Goal: Transaction & Acquisition: Register for event/course

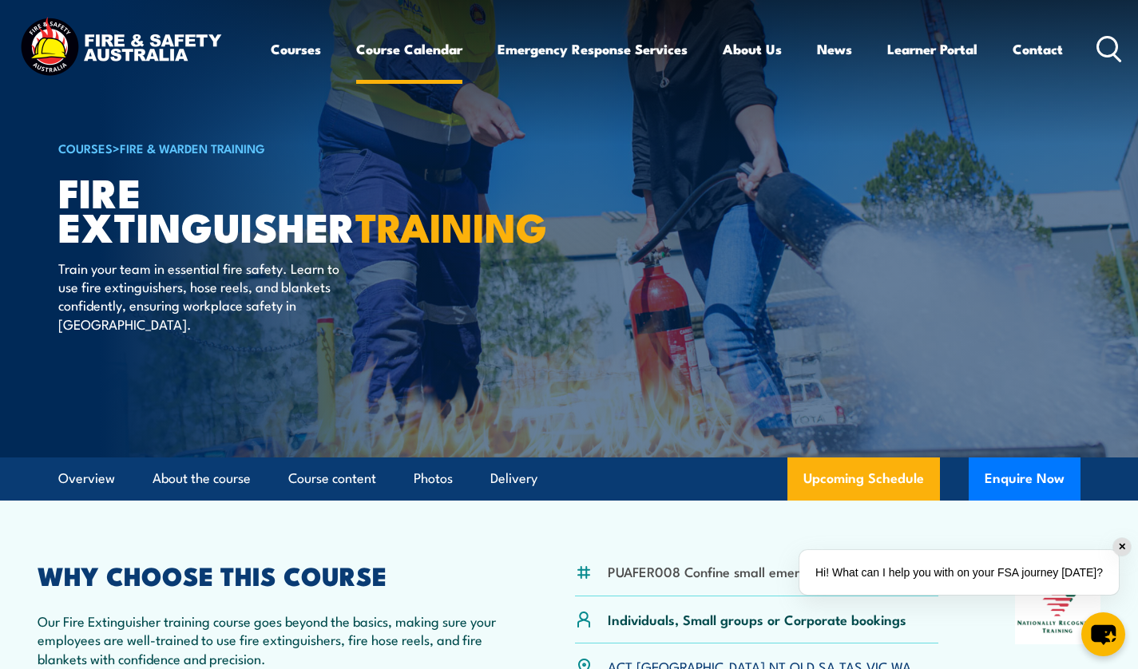
click at [379, 58] on link "Course Calendar" at bounding box center [409, 49] width 106 height 42
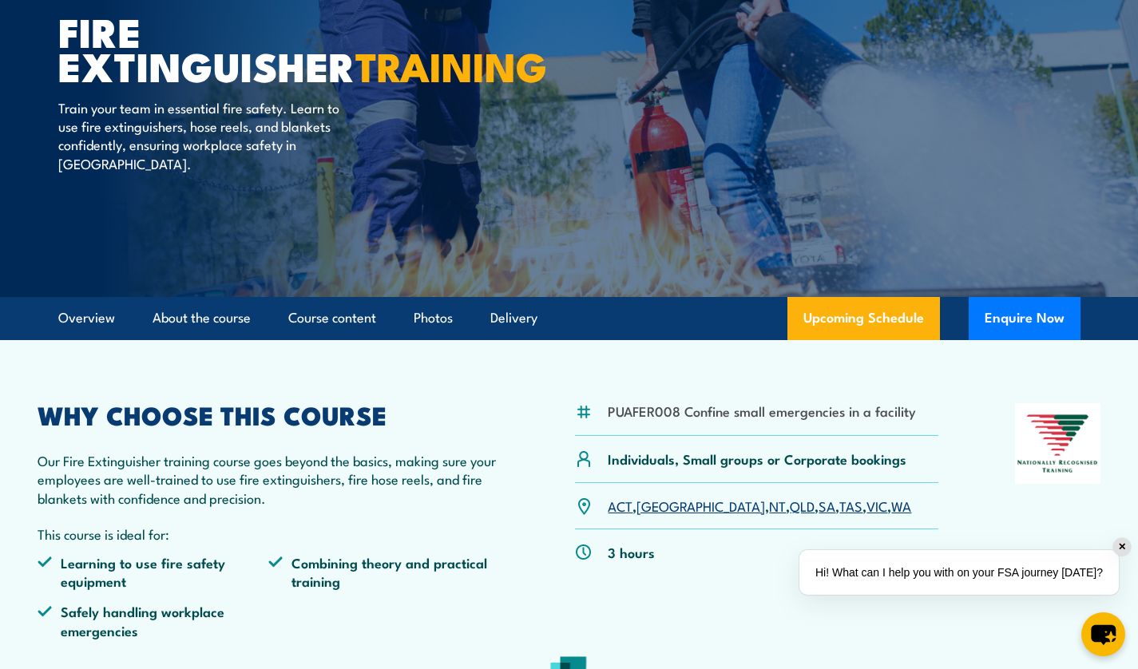
scroll to position [214, 0]
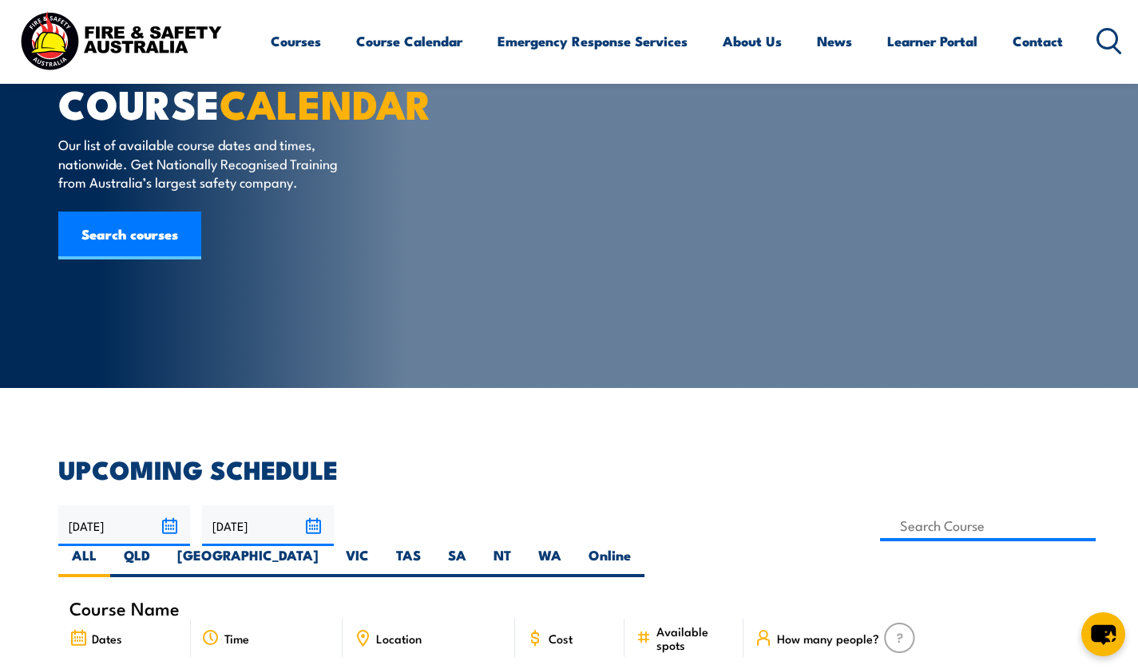
scroll to position [161, 0]
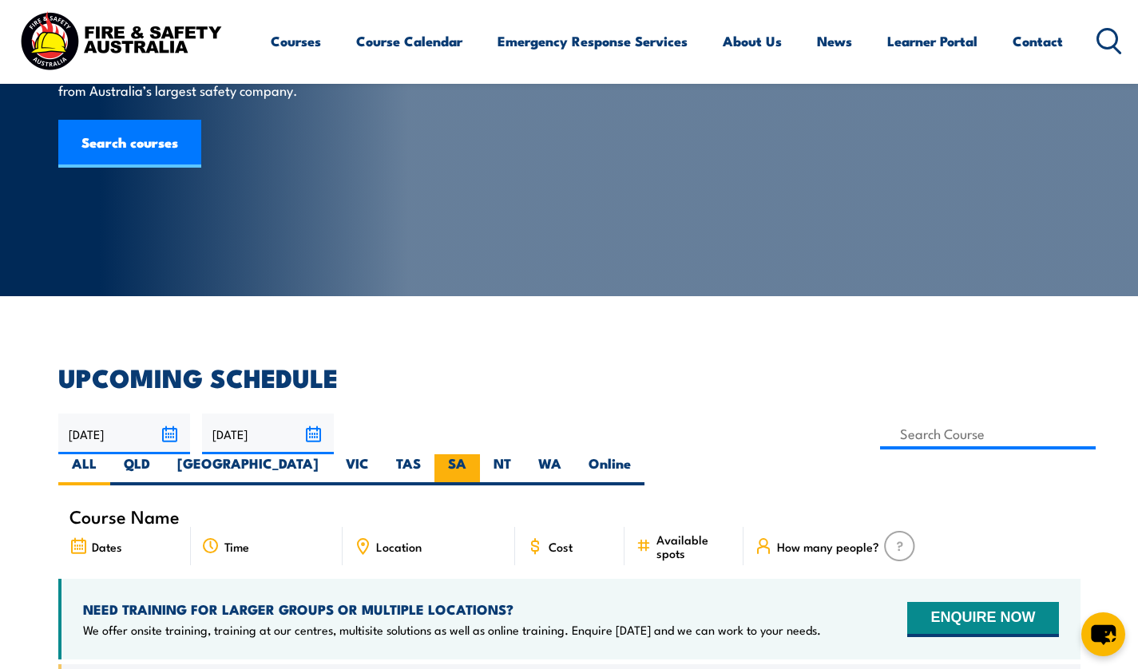
click at [480, 454] on label "SA" at bounding box center [457, 469] width 46 height 31
click at [477, 454] on input "SA" at bounding box center [471, 459] width 10 height 10
radio input "true"
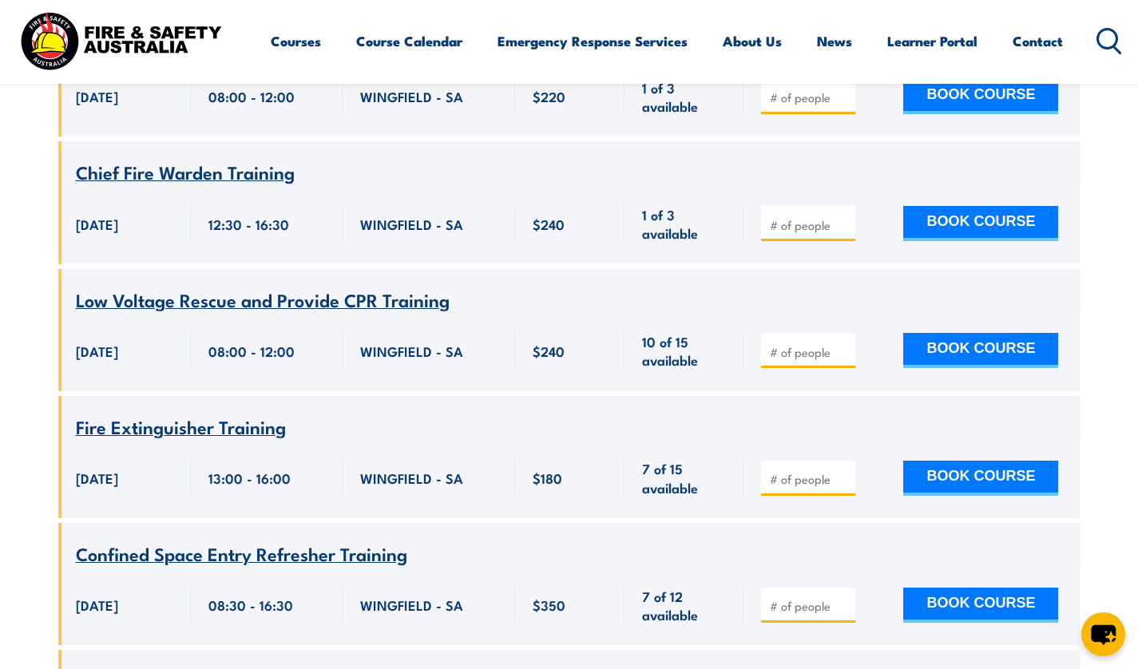
scroll to position [940, 0]
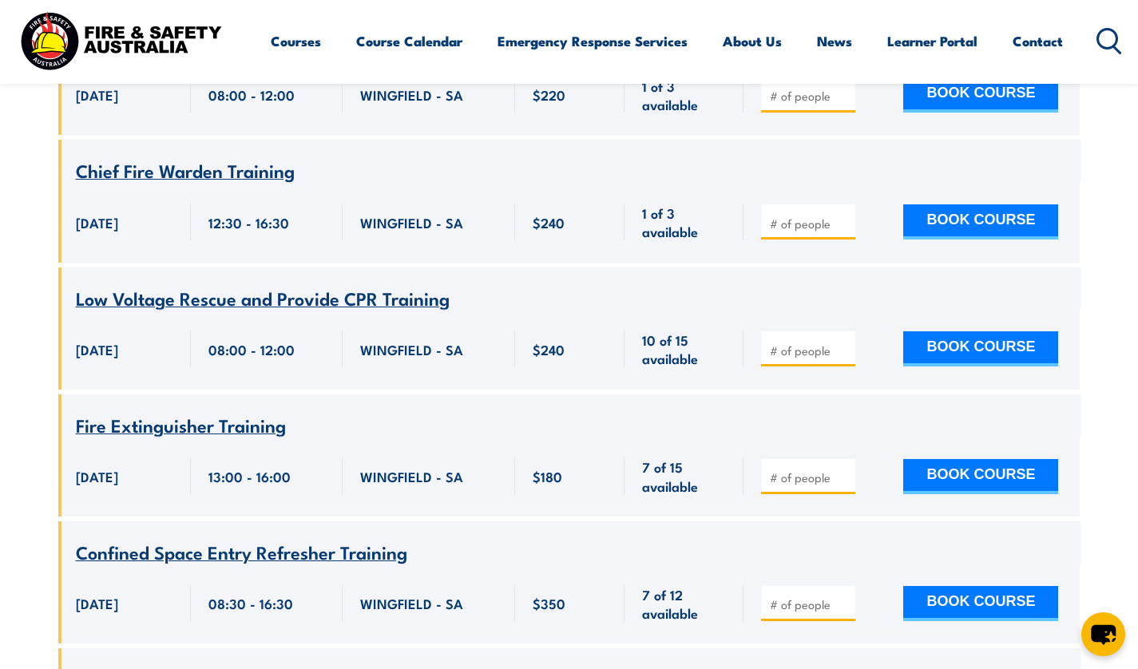
click at [236, 411] on span "Fire Extinguisher Training" at bounding box center [181, 424] width 210 height 27
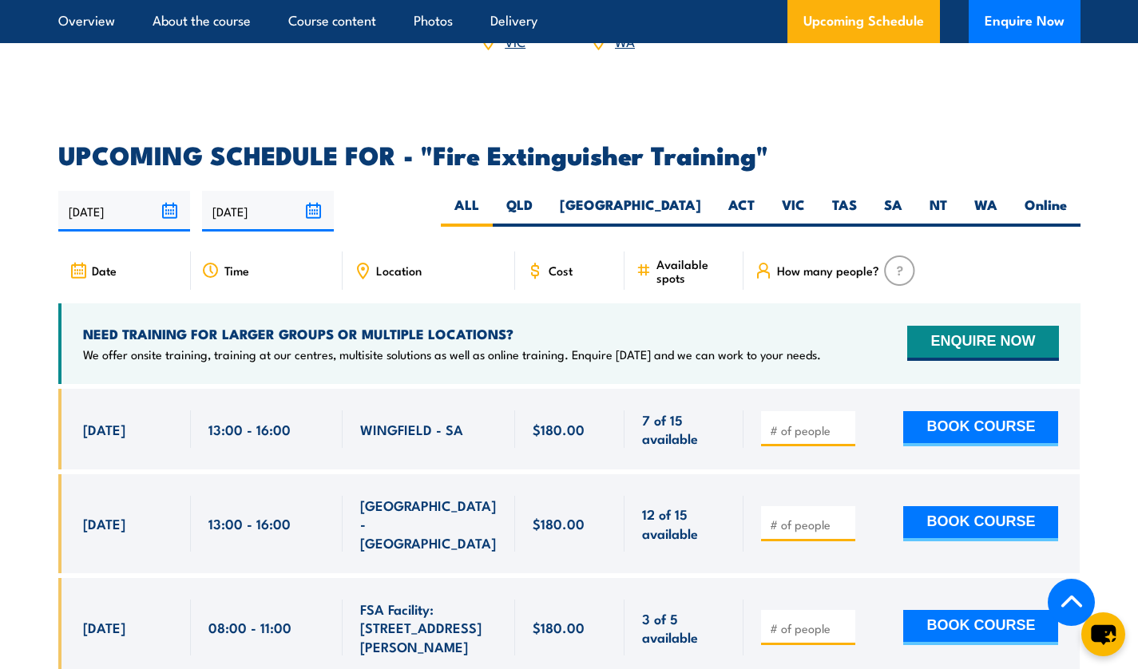
scroll to position [2563, 0]
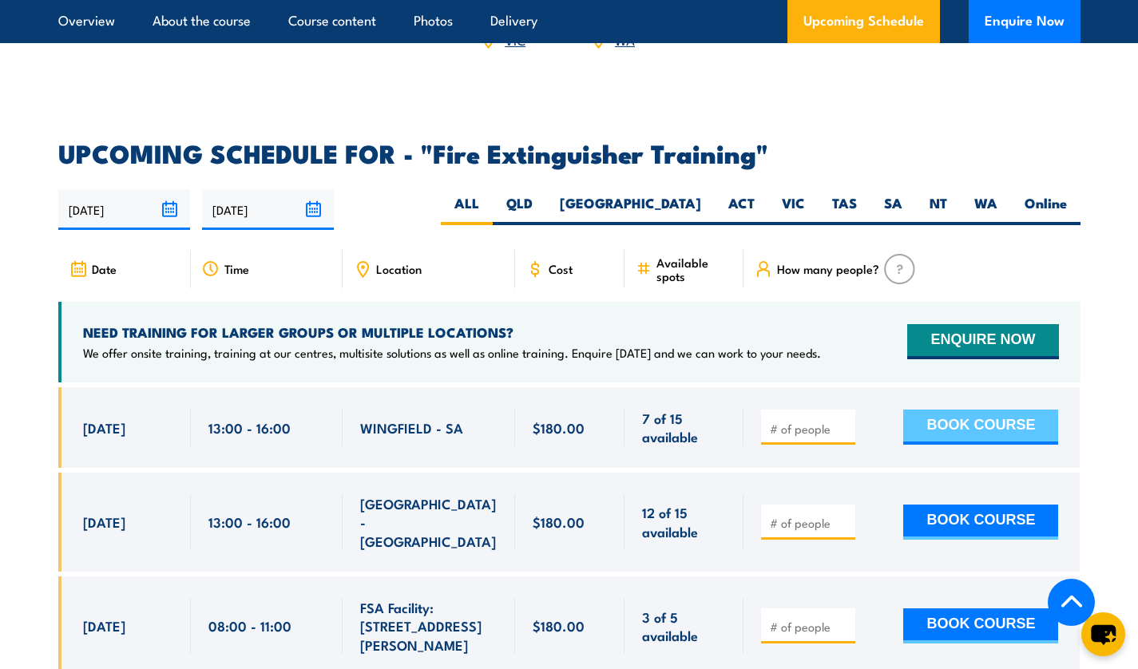
click at [1018, 419] on button "BOOK COURSE" at bounding box center [980, 427] width 155 height 35
type input "1"
click at [963, 419] on button "BOOK COURSE" at bounding box center [980, 427] width 155 height 35
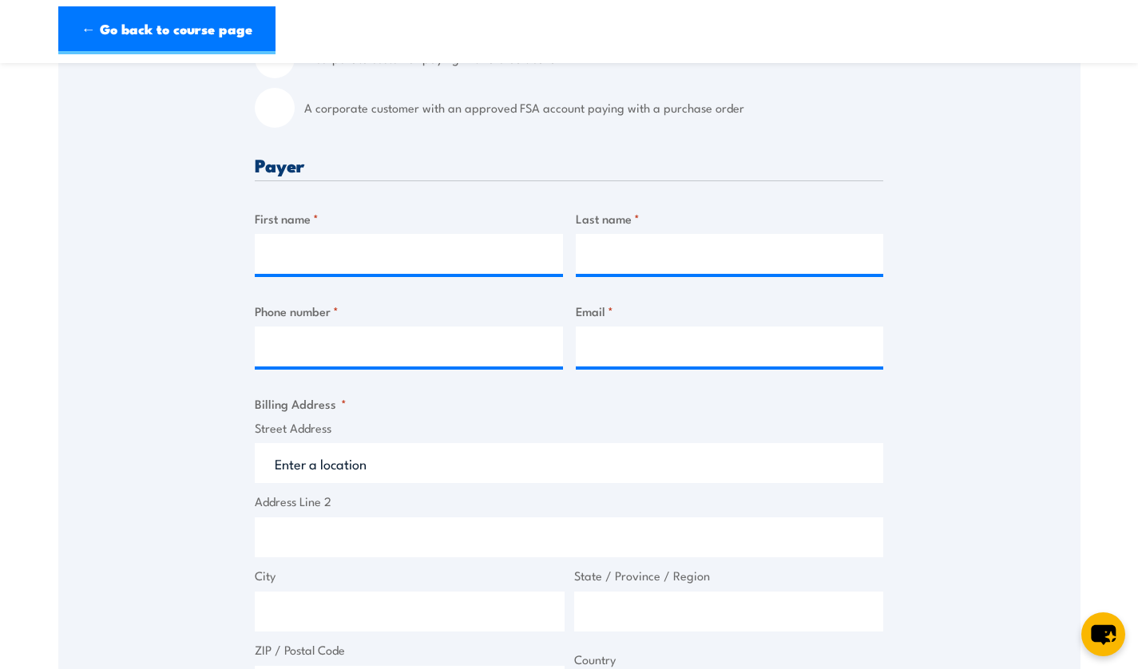
scroll to position [549, 0]
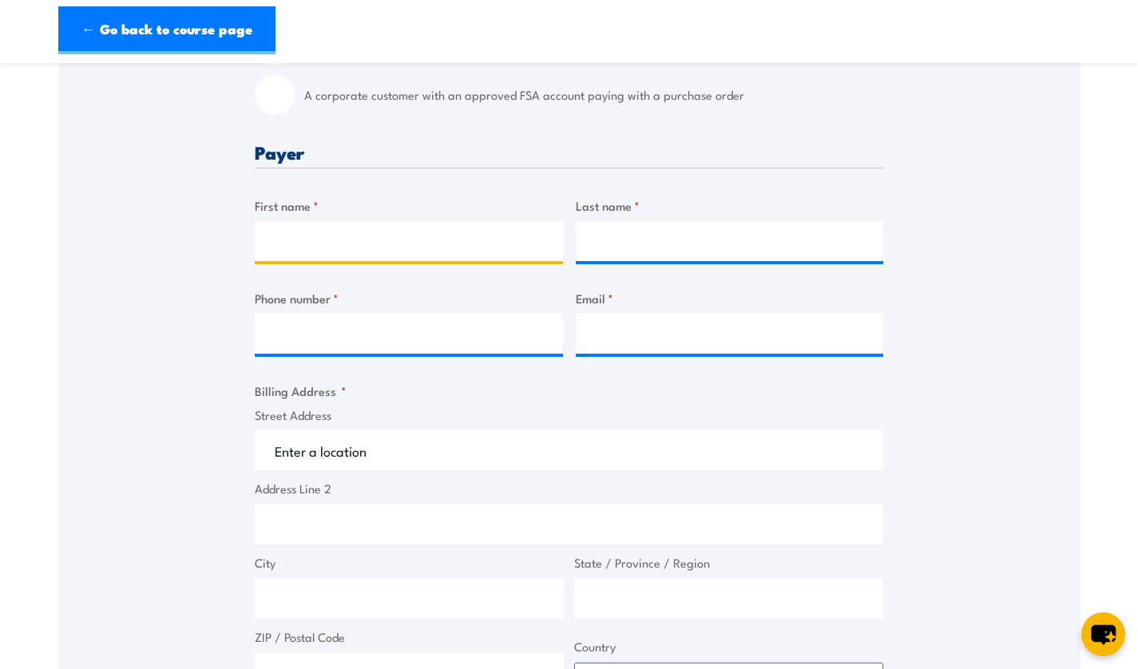
click at [288, 230] on input "First name *" at bounding box center [409, 241] width 308 height 40
type input "Harrison"
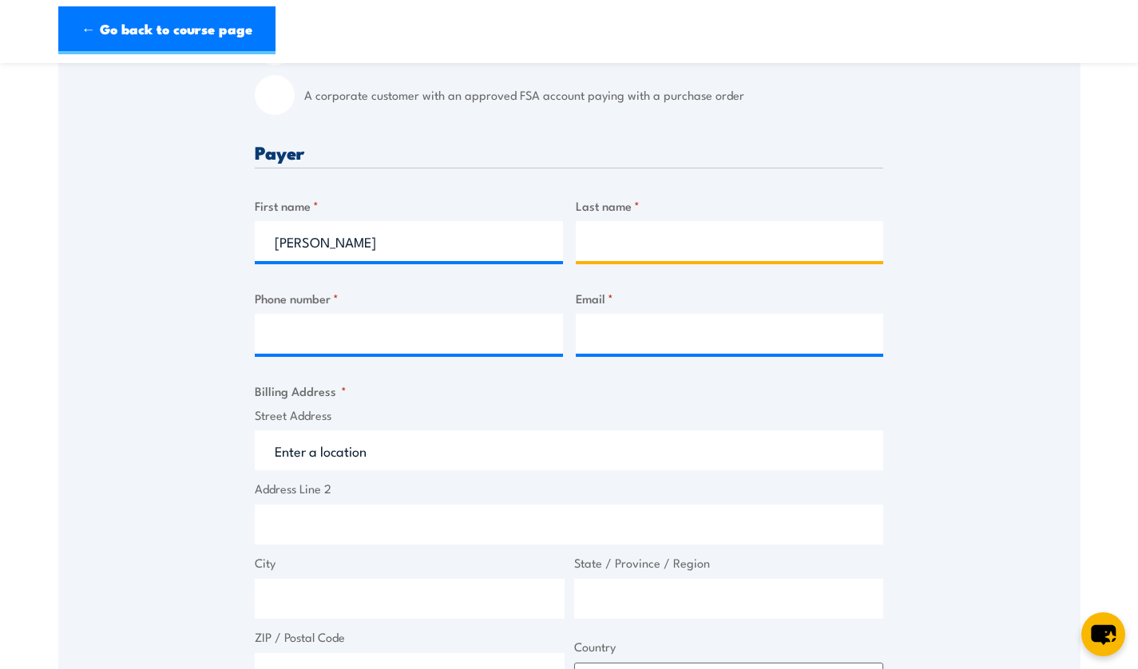
click at [666, 258] on input "Last name *" at bounding box center [730, 241] width 308 height 40
type input "Renshaw"
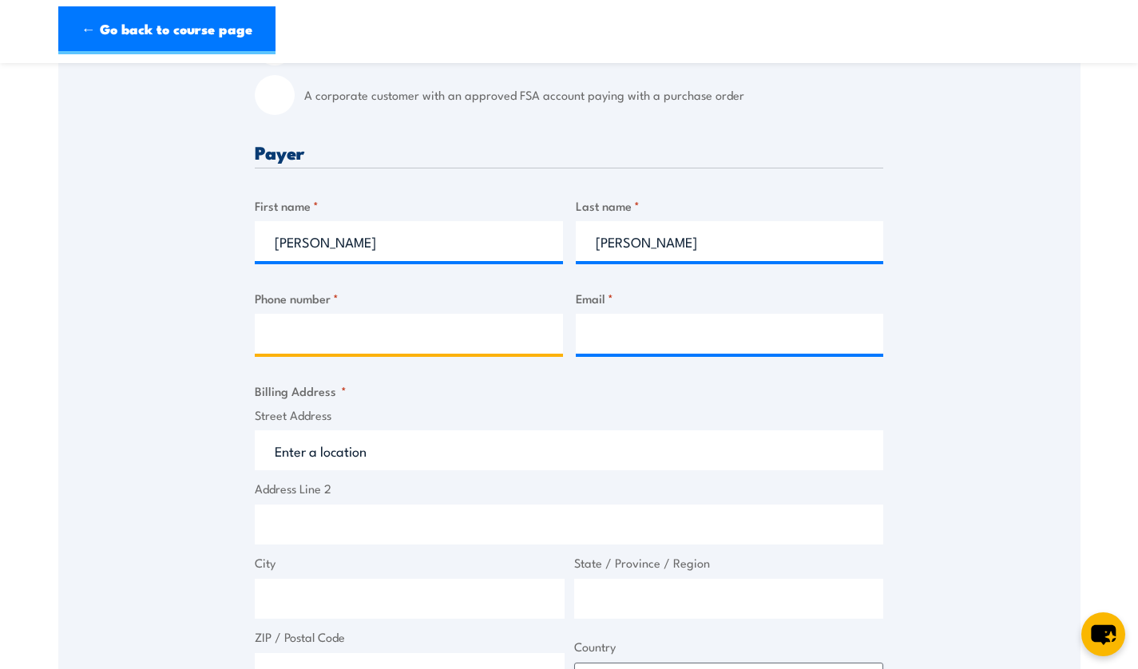
click at [372, 334] on input "Phone number *" at bounding box center [409, 334] width 308 height 40
type input "0452409958"
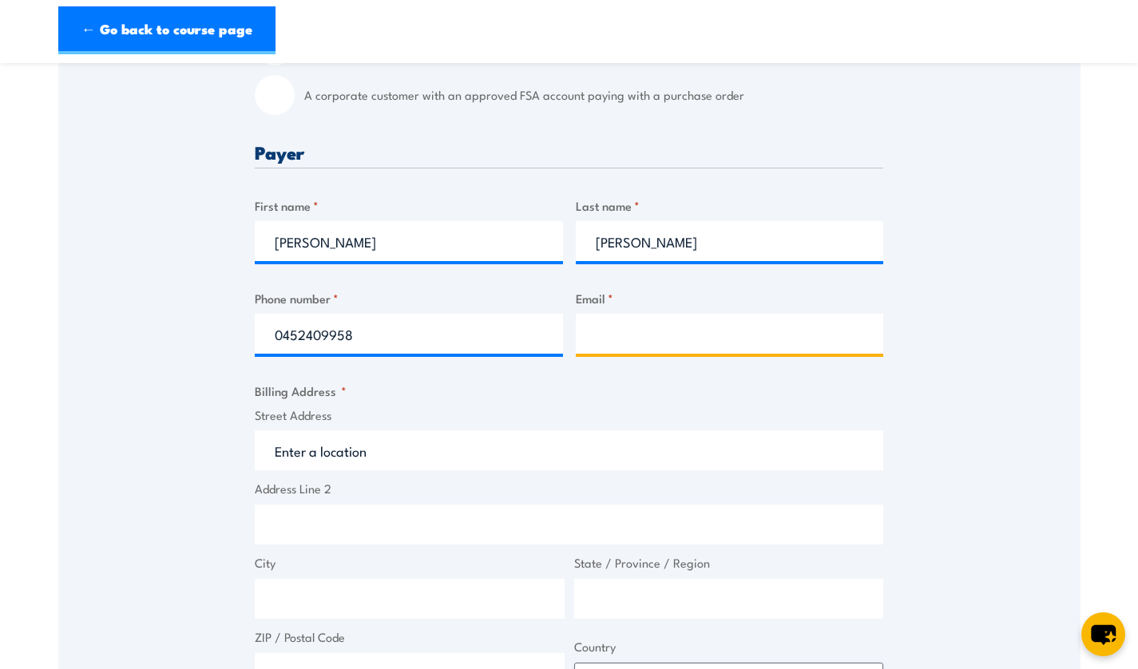
click at [665, 348] on input "Email *" at bounding box center [730, 334] width 308 height 40
type input "harrison.renshaw@au.stores.mcd.com"
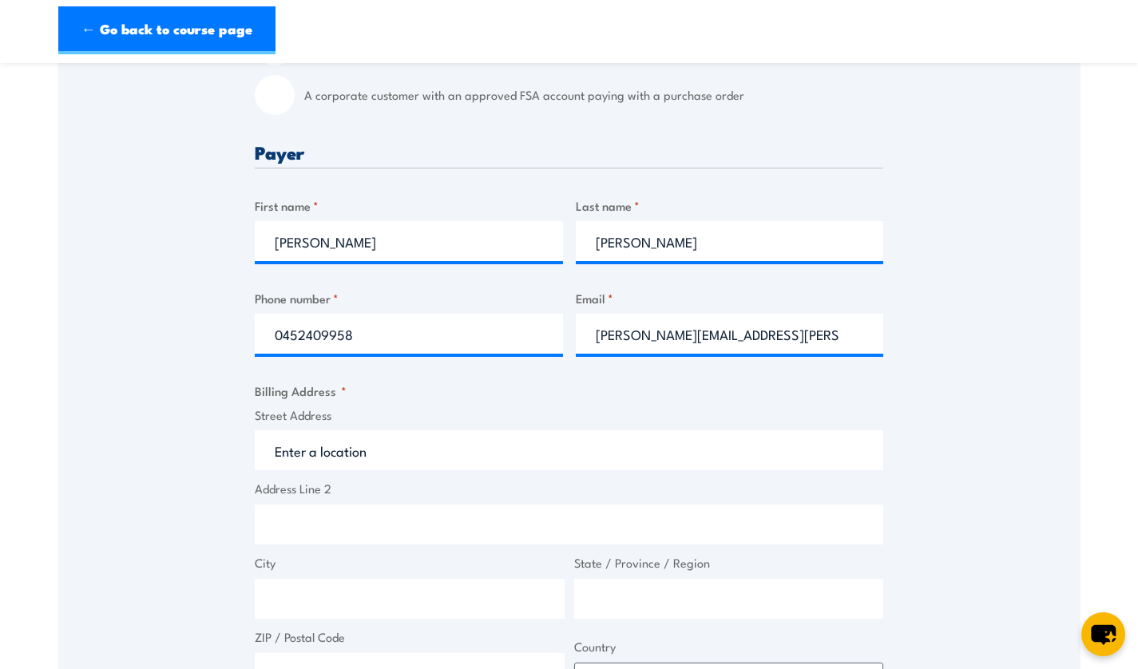
click at [498, 446] on input "Street Address" at bounding box center [569, 450] width 629 height 40
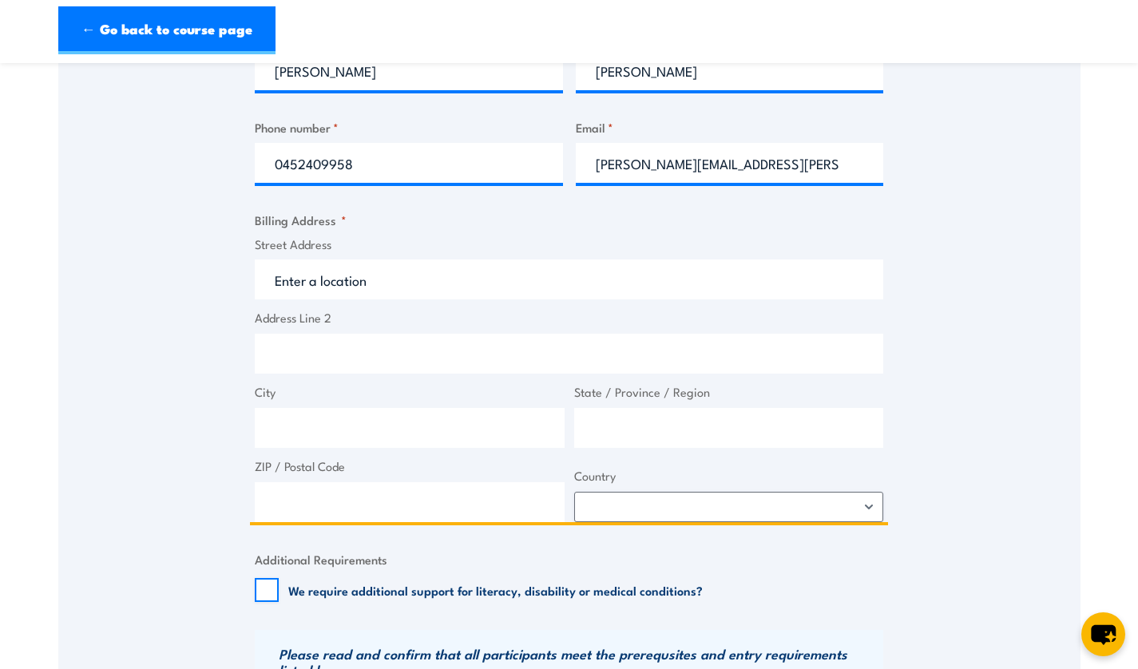
scroll to position [724, 0]
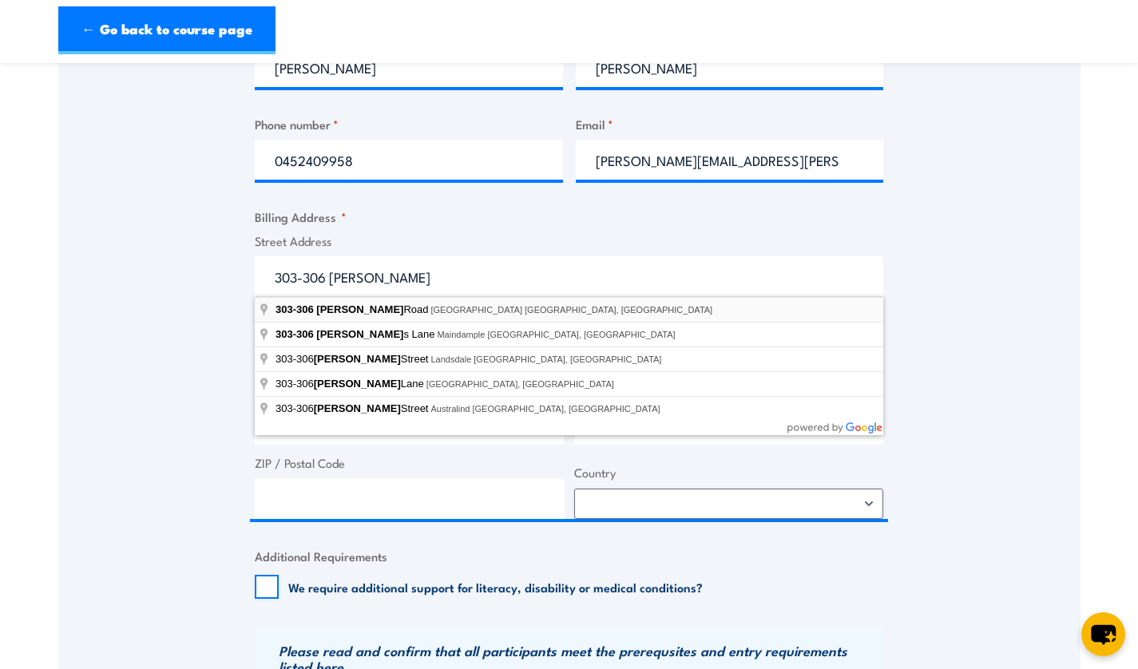
type input "303-306 Magill Road, Trinity Gardens SA, Australia"
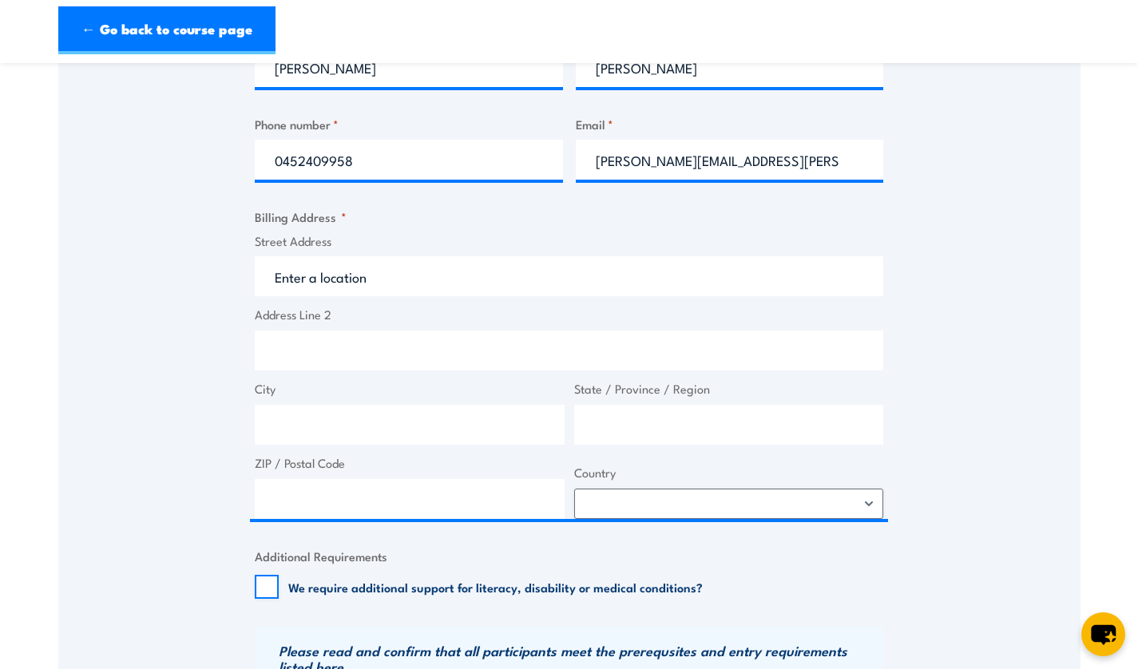
type input "303-306 Magill Rd"
type input "Trinity Gardens"
type input "South Australia"
type input "5068"
select select "Australia"
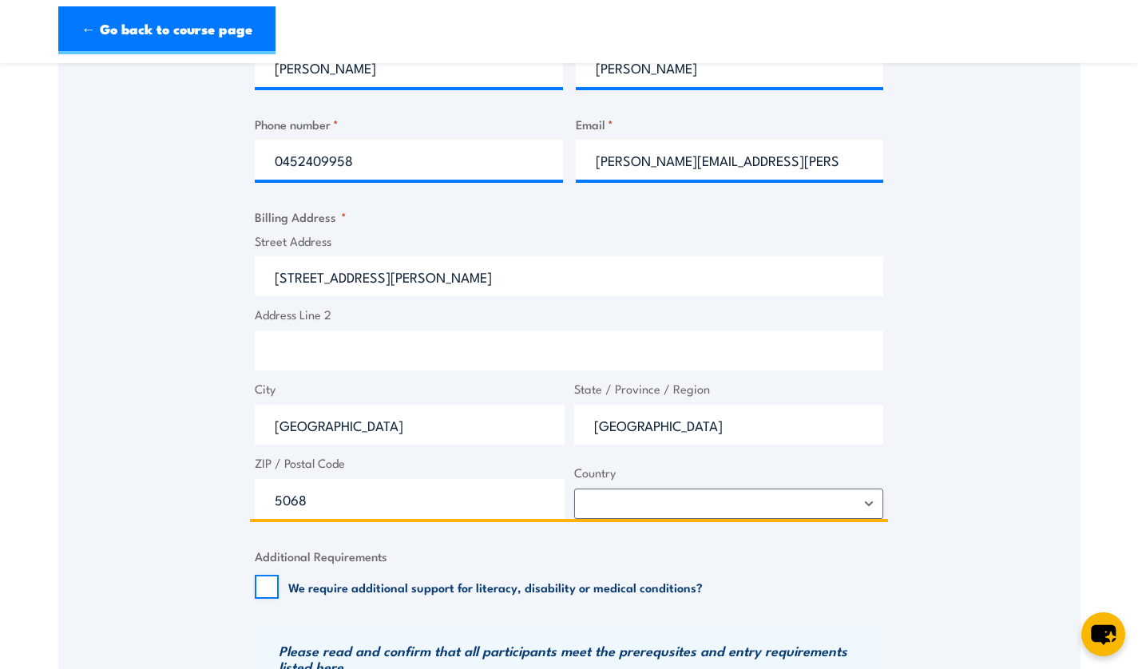
click at [359, 366] on input "Address Line 2" at bounding box center [569, 351] width 629 height 40
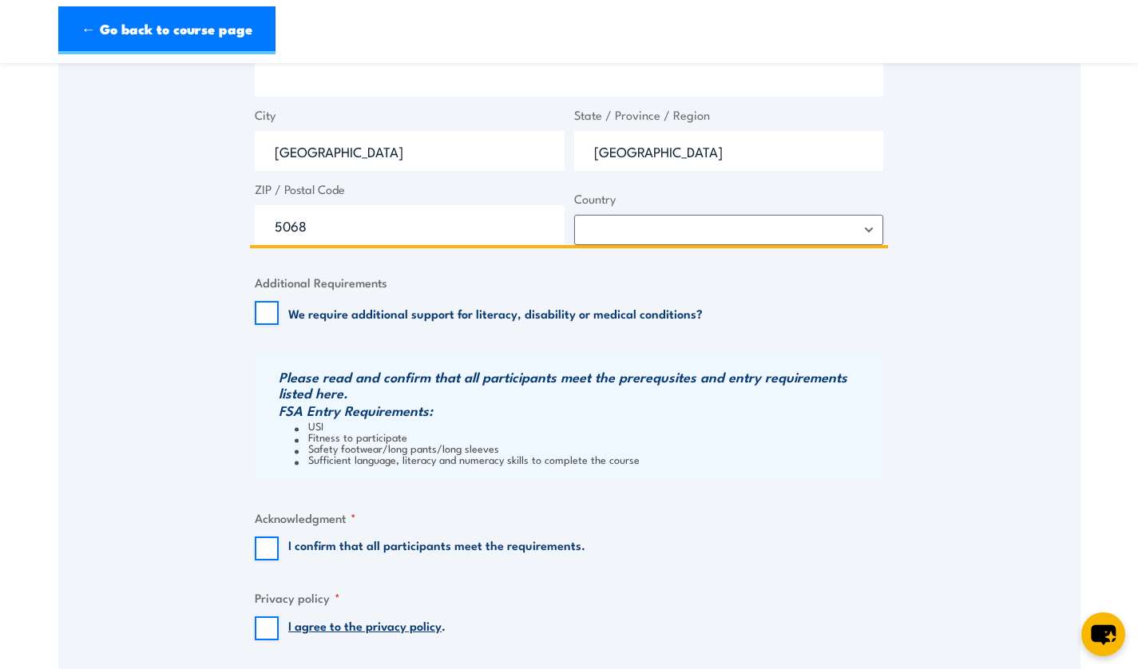
scroll to position [1114, 0]
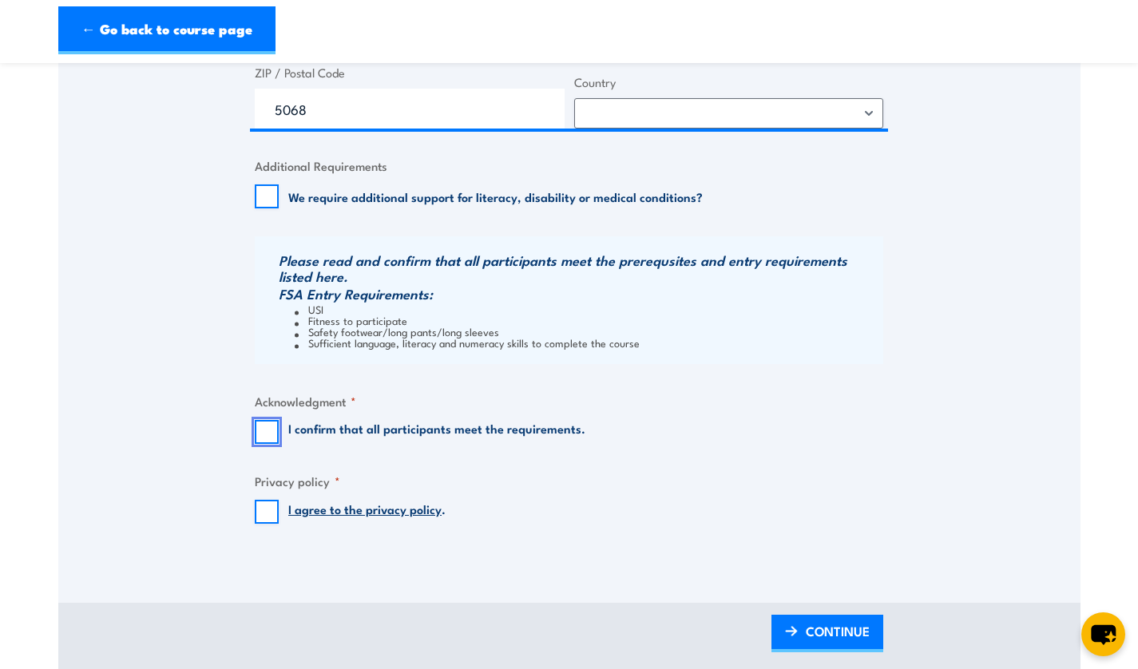
click at [267, 432] on input "I confirm that all participants meet the requirements." at bounding box center [267, 432] width 24 height 24
checkbox input "true"
click at [267, 522] on input "I agree to the privacy policy ." at bounding box center [267, 512] width 24 height 24
checkbox input "true"
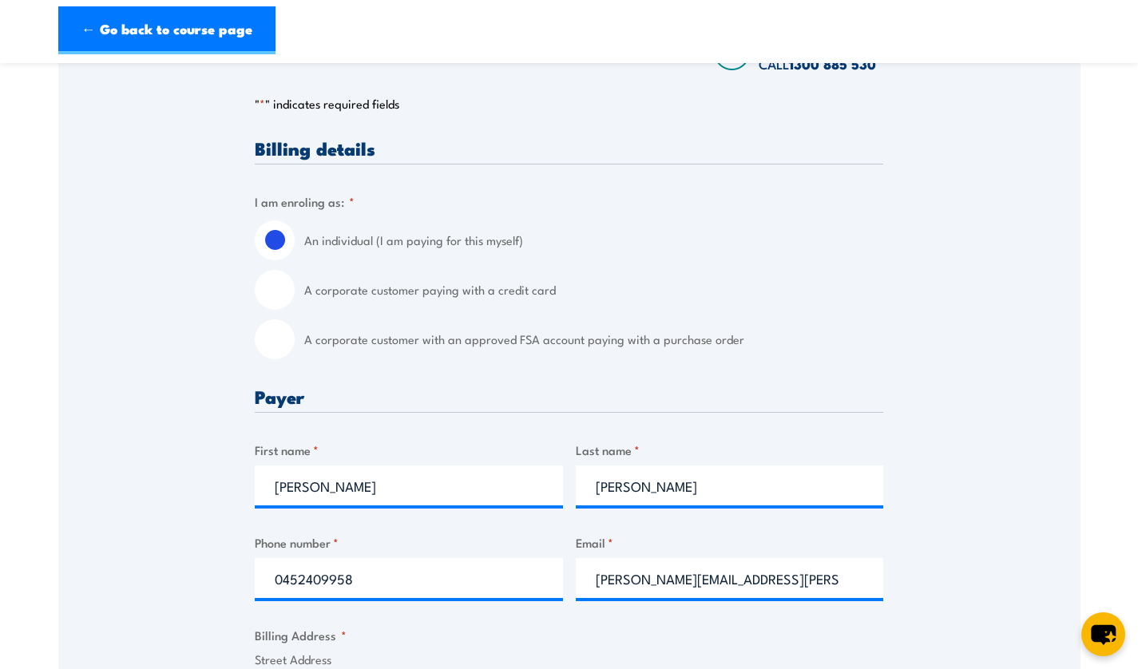
scroll to position [308, 0]
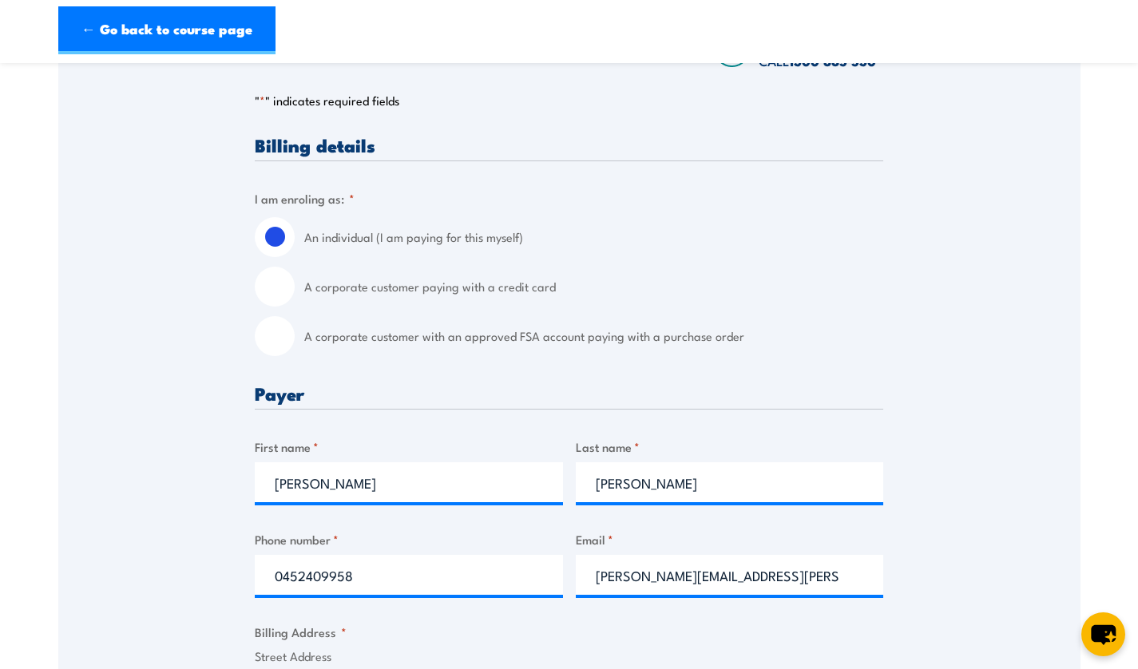
click at [322, 285] on label "A corporate customer paying with a credit card" at bounding box center [593, 287] width 579 height 40
click at [295, 285] on input "A corporate customer paying with a credit card" at bounding box center [275, 287] width 40 height 40
radio input "true"
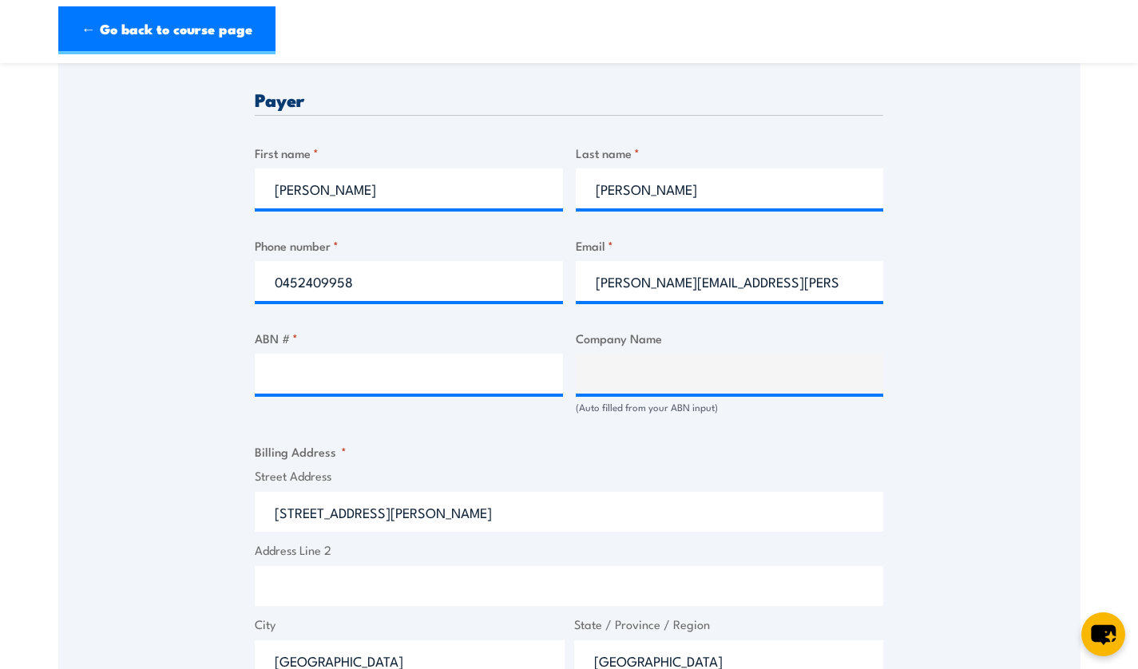
scroll to position [757, 0]
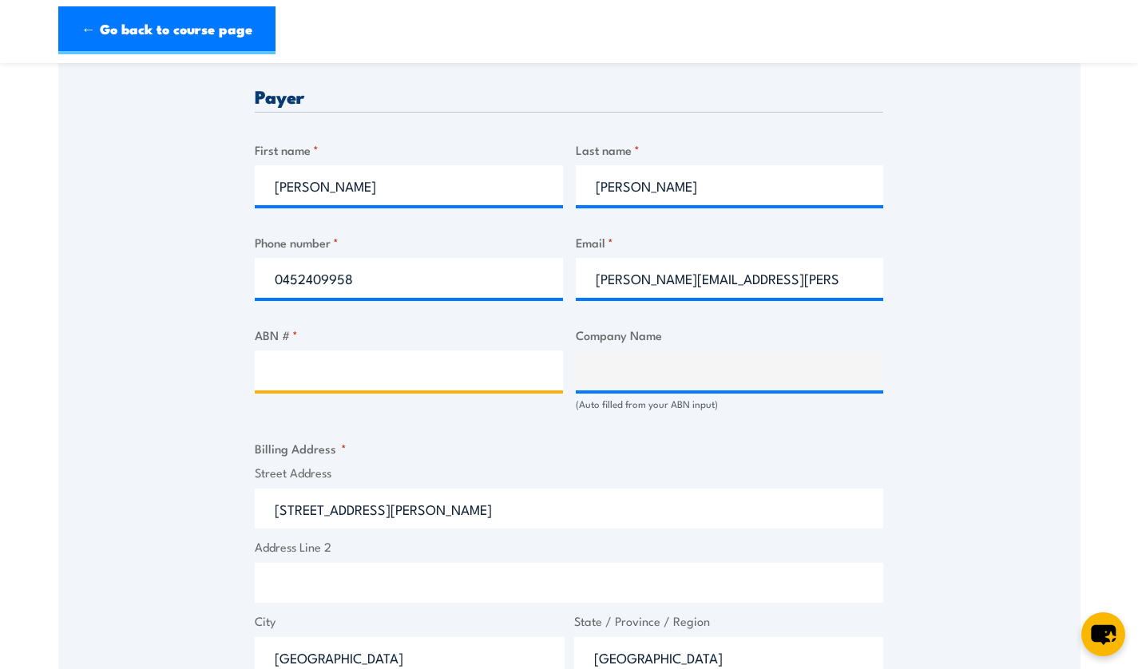
click at [383, 379] on input "ABN # *" at bounding box center [409, 371] width 308 height 40
type input "51503318923"
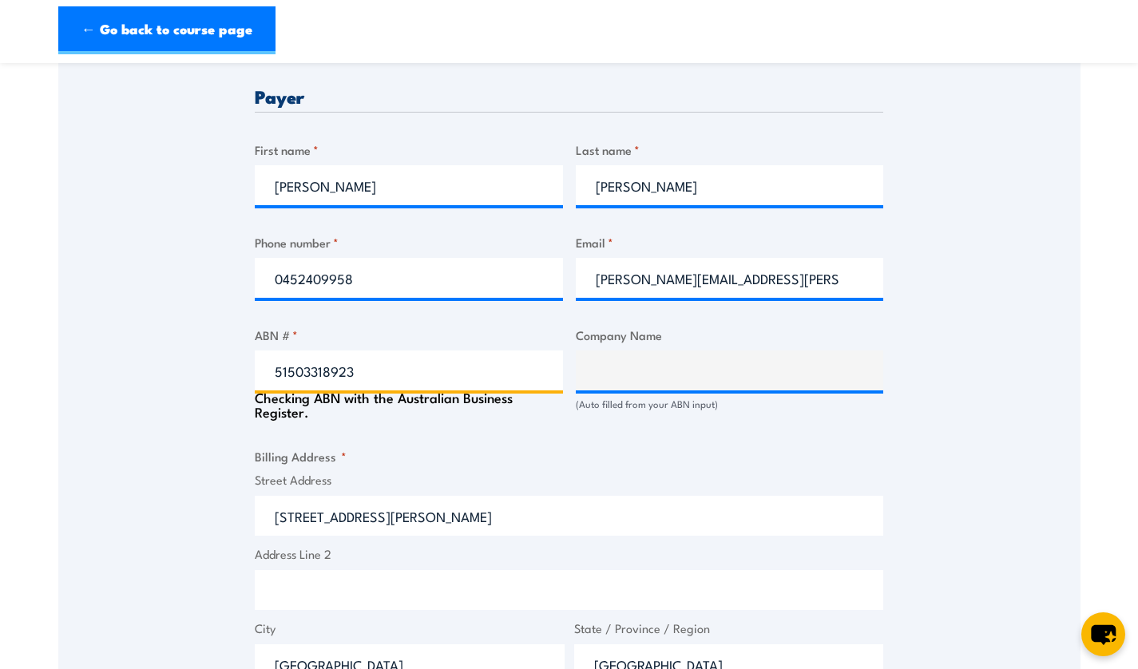
type input "The Trustee for The Morris Family Trust"
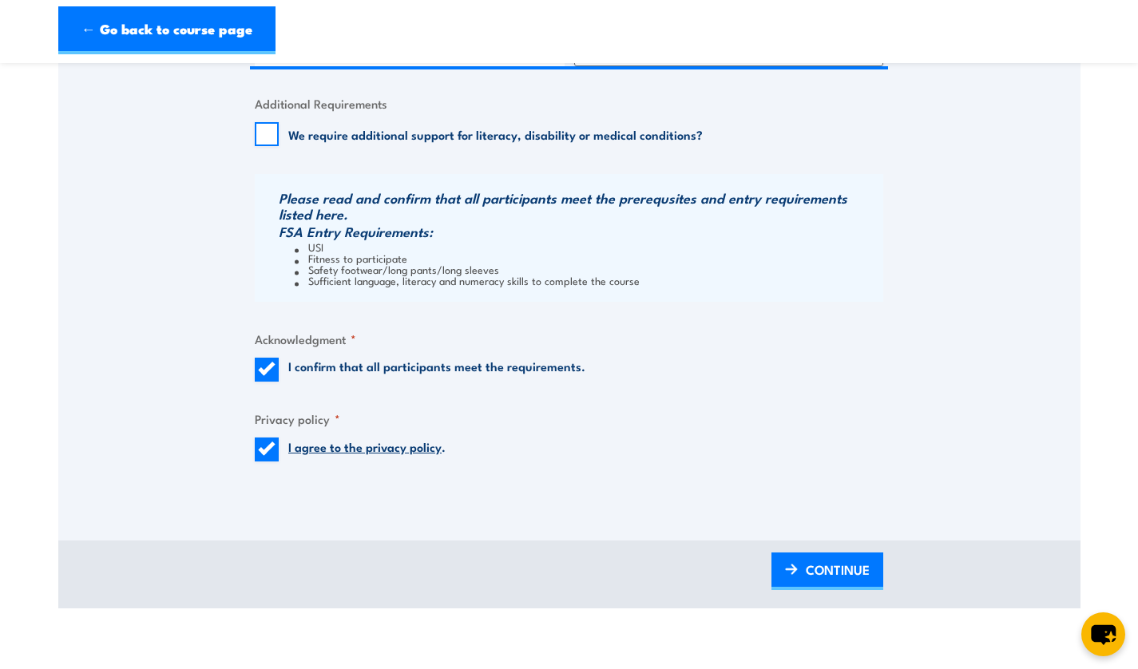
scroll to position [1453, 0]
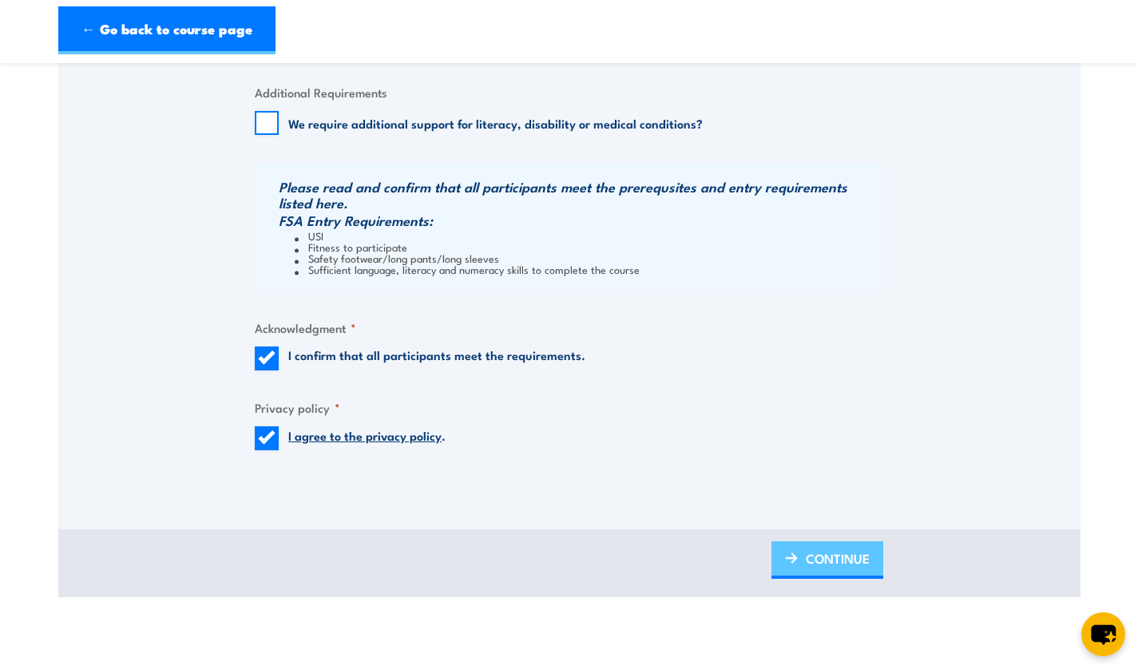
type input "51503318923"
click at [814, 577] on link "CONTINUE" at bounding box center [828, 561] width 112 height 38
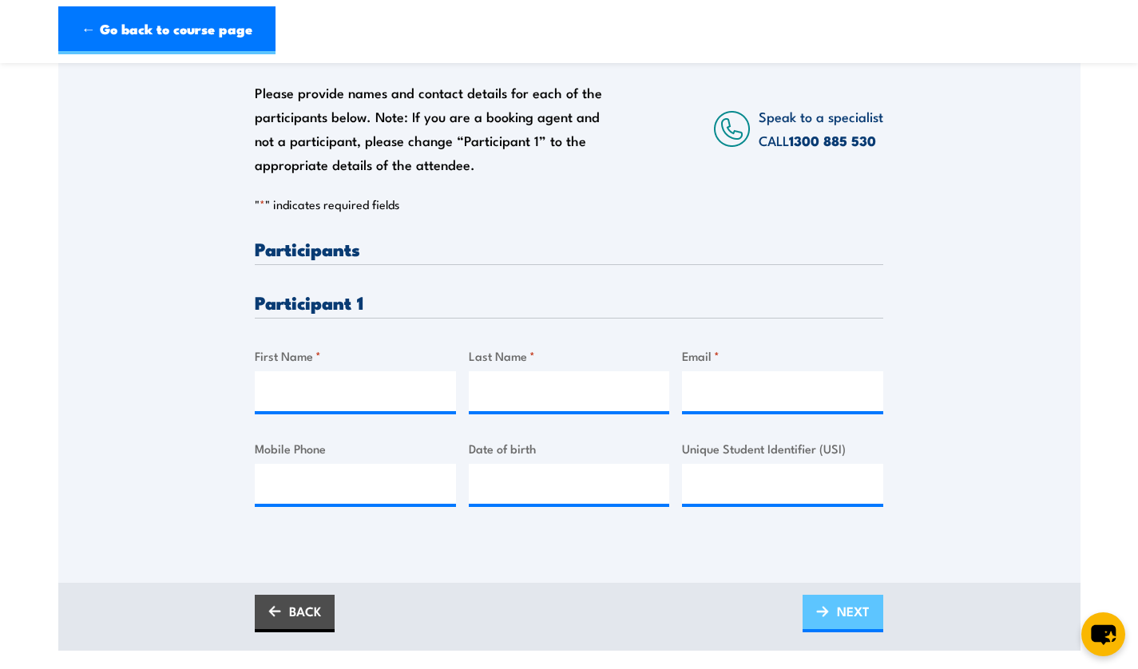
scroll to position [315, 0]
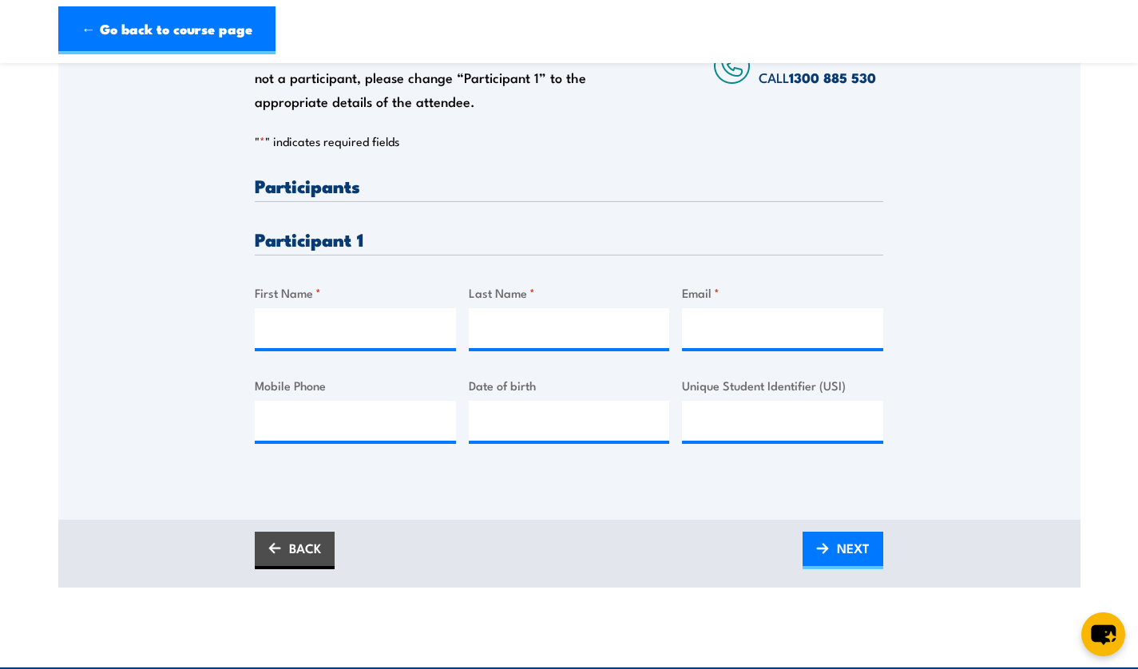
click at [352, 296] on label "First Name *" at bounding box center [355, 293] width 201 height 18
click at [352, 308] on input "First Name *" at bounding box center [355, 328] width 201 height 40
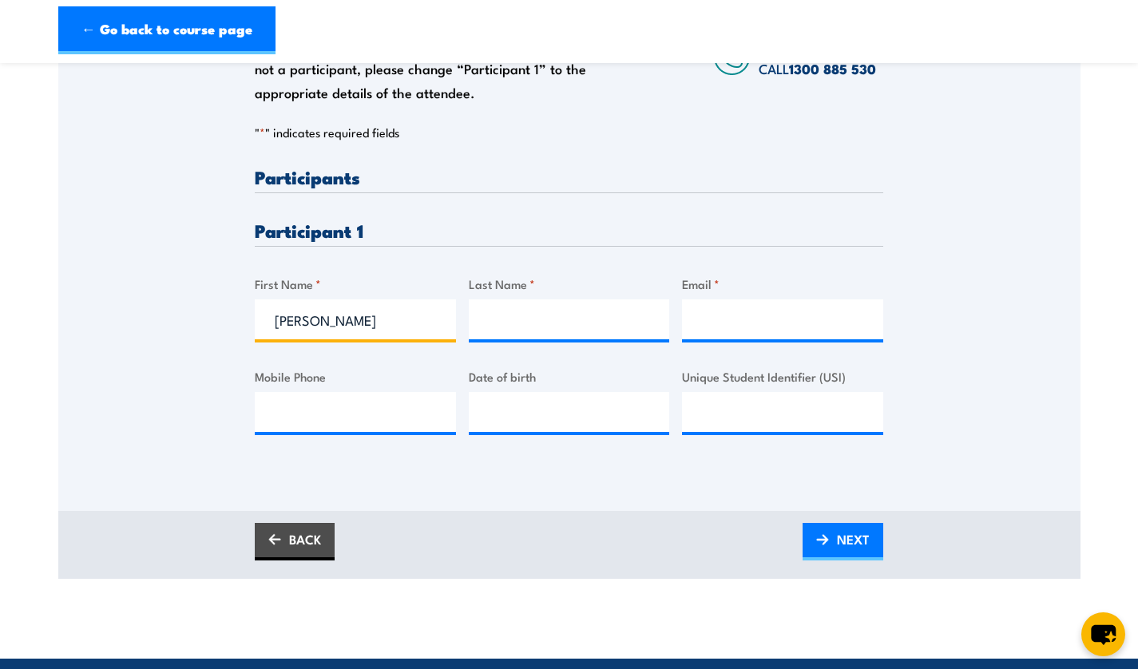
type input "Paige"
click at [546, 331] on input "Last Name *" at bounding box center [569, 320] width 201 height 40
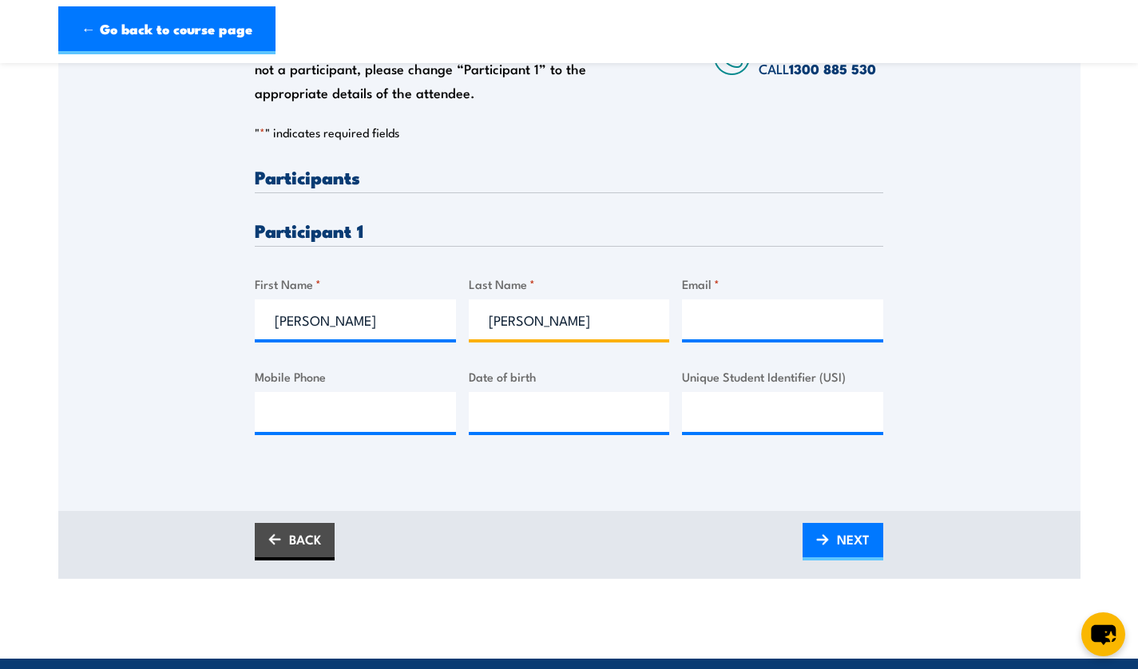
type input "McGrath"
click at [744, 311] on input "Email *" at bounding box center [782, 320] width 201 height 40
type input "m"
paste input "paige.mcgrath02@gmail.com"
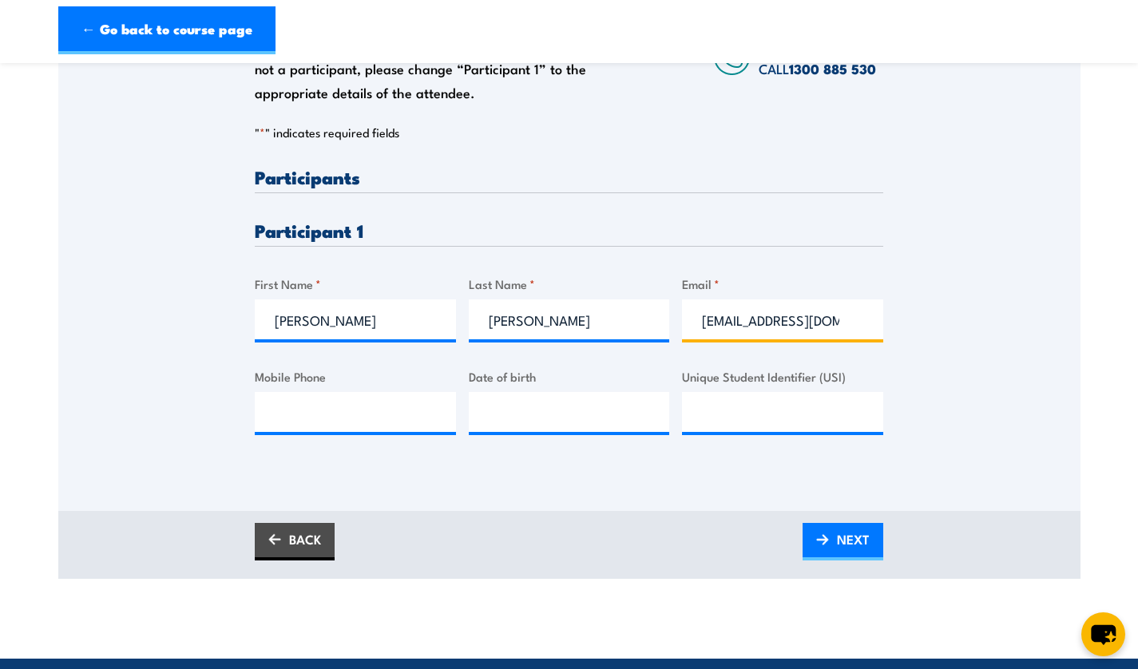
scroll to position [0, 38]
type input "paige.mcgrath02@gmail.com"
click at [320, 400] on input "Mobile Phone" at bounding box center [355, 412] width 201 height 40
paste input "0468517864"
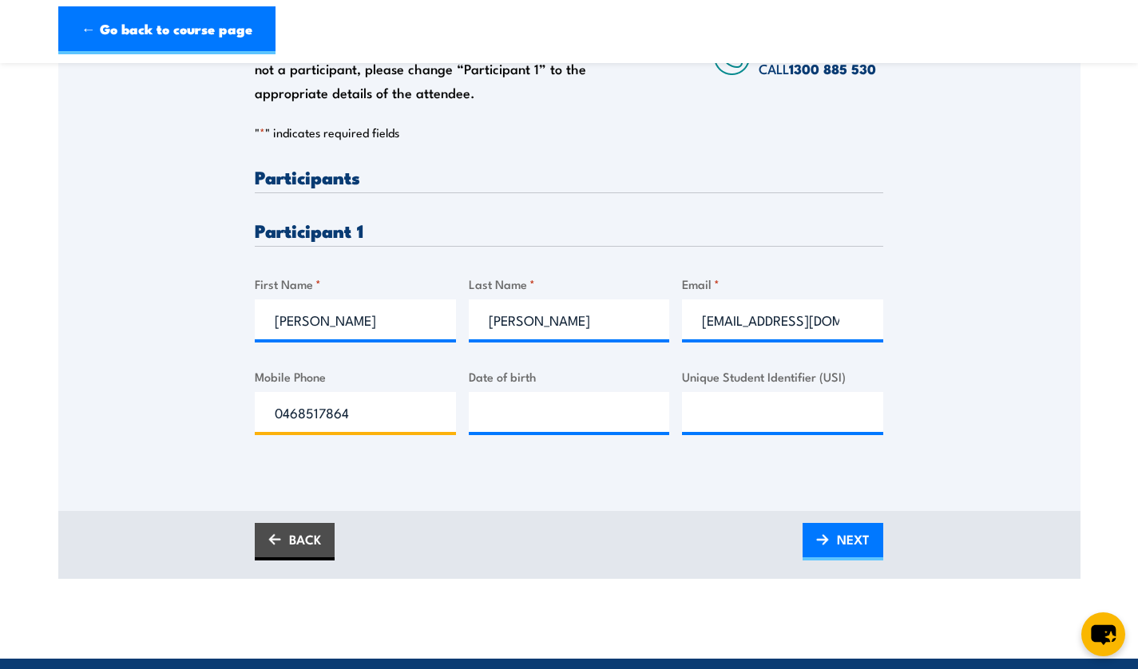
type input "0468517864"
type input "__/__/____"
click at [563, 410] on input "__/__/____" at bounding box center [569, 412] width 201 height 40
click at [795, 415] on input "Unique Student Identifier (USI)" at bounding box center [782, 412] width 201 height 40
click at [494, 424] on input "04/10/2022" at bounding box center [569, 412] width 201 height 40
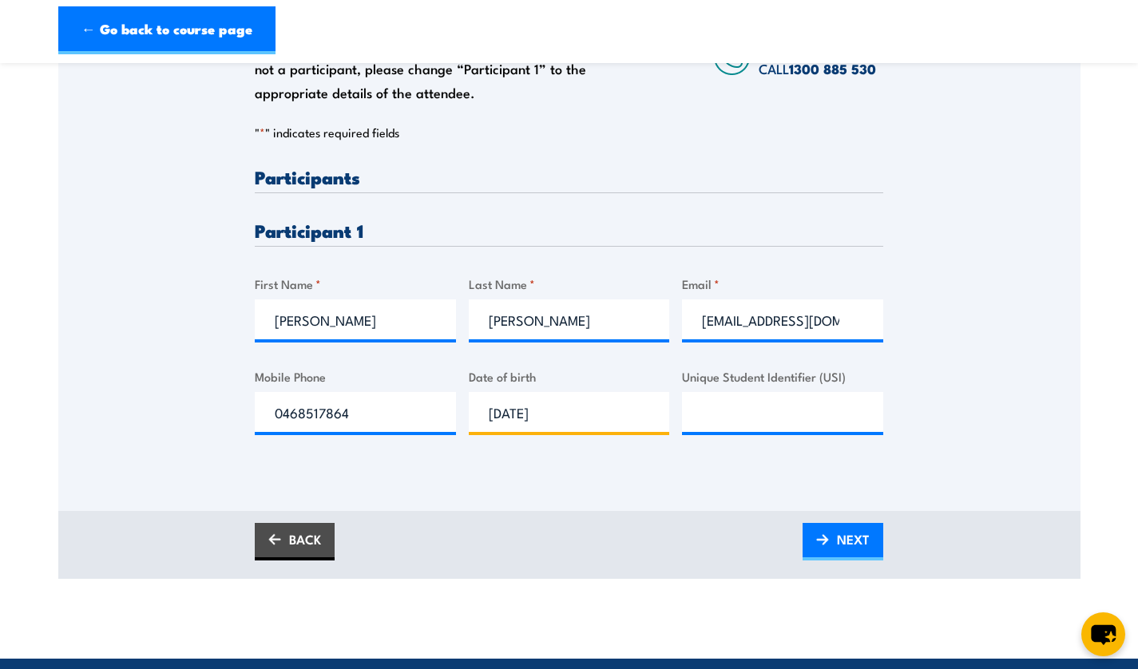
paste input "45/45/54__"
type input "45/45/54__"
click at [692, 403] on input "Unique Student Identifier (USI)" at bounding box center [782, 412] width 201 height 40
paste input "Y4C5JU4554"
type input "Y4C5JU4554"
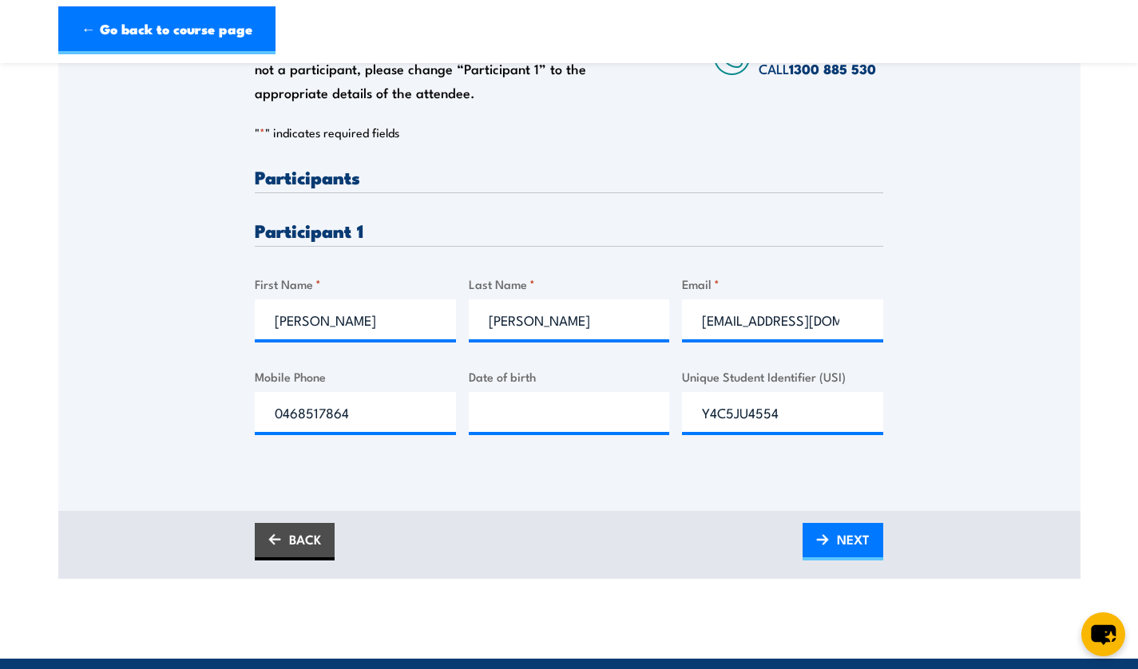
click at [457, 417] on div "Please provide names and contact details for each of the participants below. No…" at bounding box center [569, 314] width 629 height 292
click at [474, 422] on input "__/__/____" at bounding box center [569, 412] width 201 height 40
type input "04/10/2002"
click at [840, 544] on span "NEXT" at bounding box center [853, 539] width 33 height 42
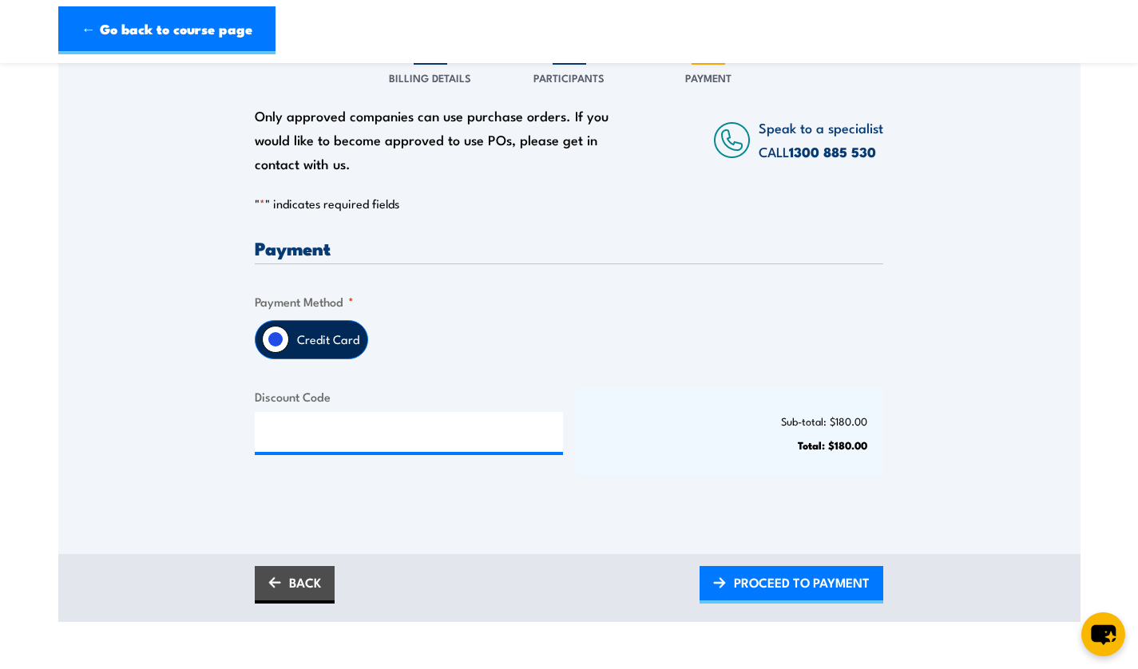
scroll to position [281, 0]
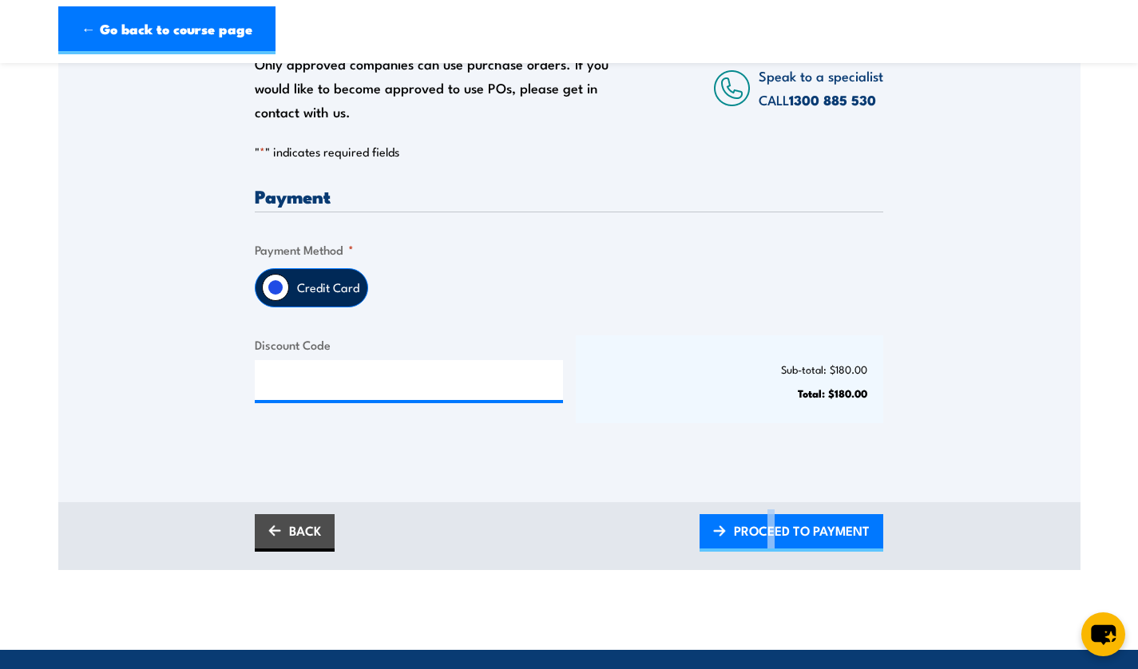
drag, startPoint x: 768, startPoint y: 553, endPoint x: 793, endPoint y: 559, distance: 26.2
click at [793, 559] on div "BACK PROCEED TO PAYMENT" at bounding box center [569, 536] width 1022 height 68
click at [788, 539] on span "PROCEED TO PAYMENT" at bounding box center [802, 531] width 136 height 42
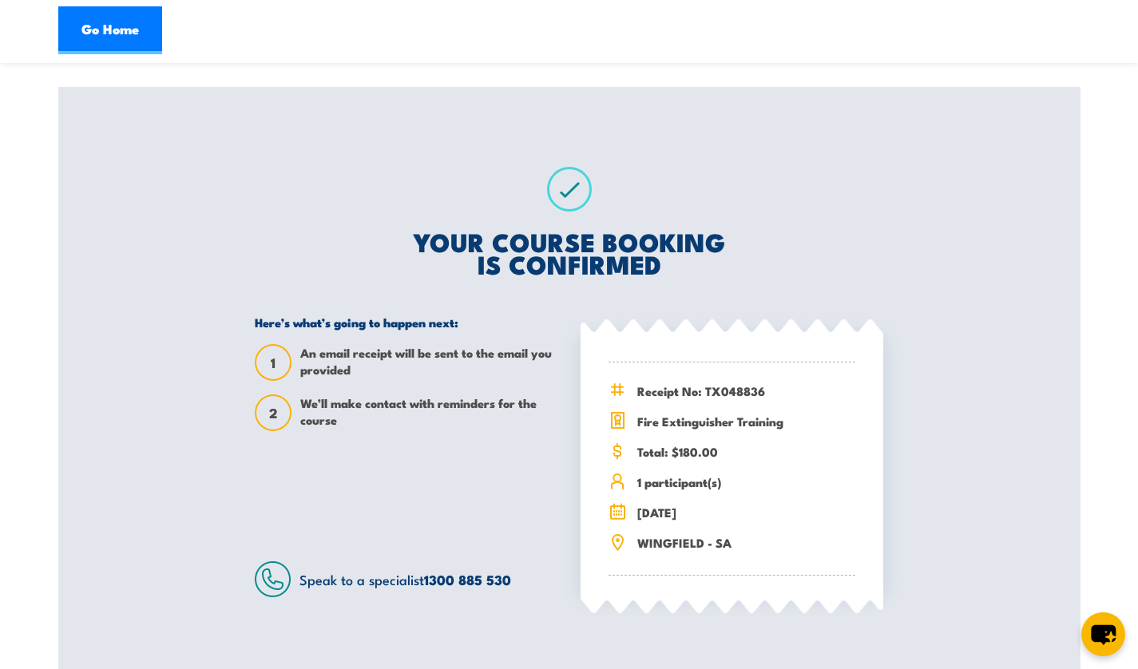
scroll to position [189, 0]
